Goal: Task Accomplishment & Management: Use online tool/utility

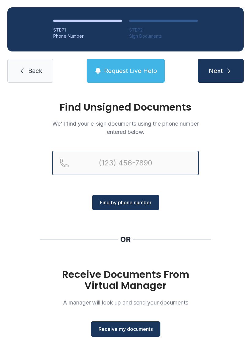
click at [165, 161] on input "Reservation phone number" at bounding box center [125, 163] width 147 height 25
type input "[PHONE_NUMBER]"
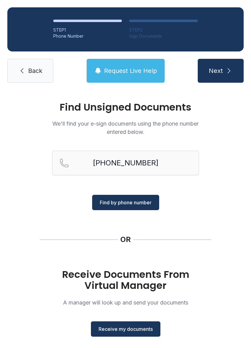
click at [145, 200] on span "Find by phone number" at bounding box center [126, 202] width 52 height 7
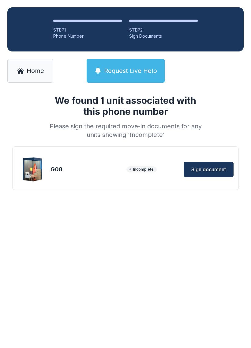
click at [214, 169] on span "Sign document" at bounding box center [209, 169] width 35 height 7
click at [211, 169] on span "Sign document" at bounding box center [209, 169] width 35 height 7
click at [42, 71] on span "Home" at bounding box center [35, 70] width 17 height 9
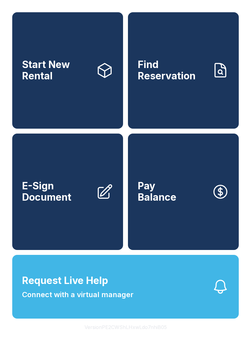
click at [93, 218] on link "E-Sign Document" at bounding box center [67, 192] width 111 height 116
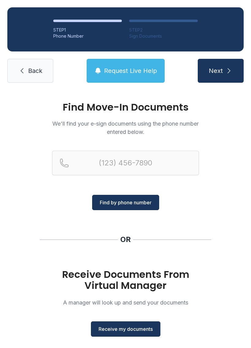
click at [140, 327] on span "Receive my documents" at bounding box center [126, 328] width 54 height 7
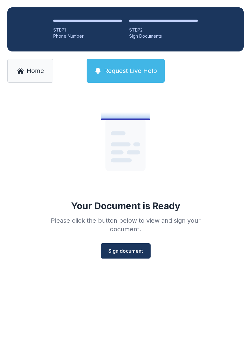
click at [137, 253] on span "Sign document" at bounding box center [125, 250] width 35 height 7
click at [36, 72] on span "Home" at bounding box center [35, 70] width 17 height 9
